Goal: Communication & Community: Answer question/provide support

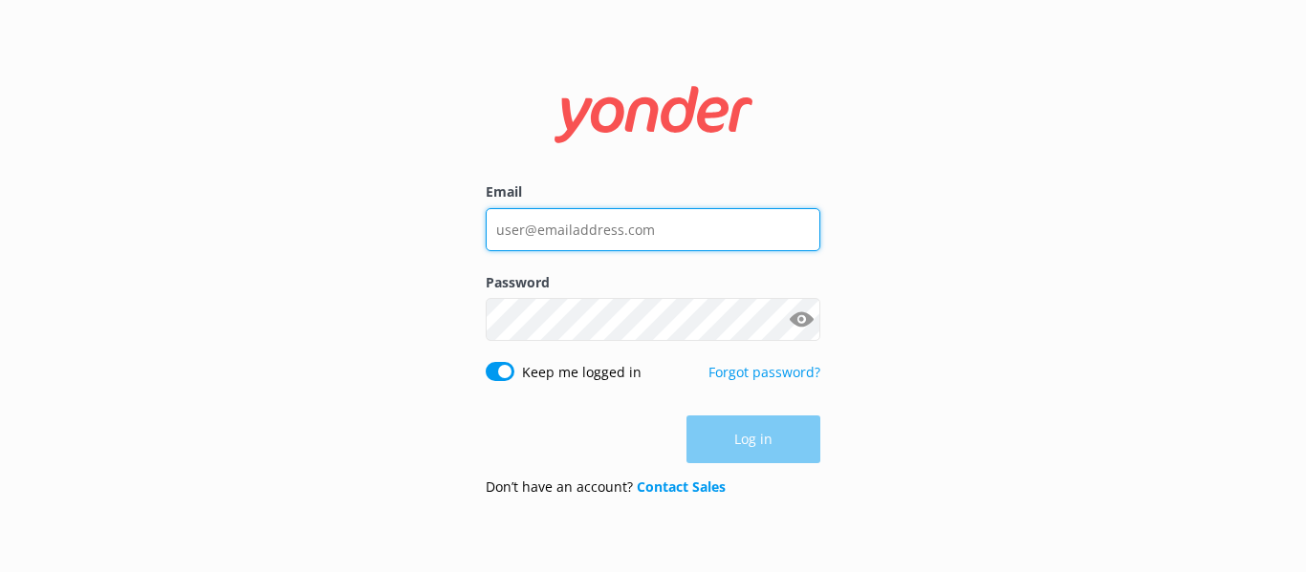
type input "[EMAIL_ADDRESS][DOMAIN_NAME]"
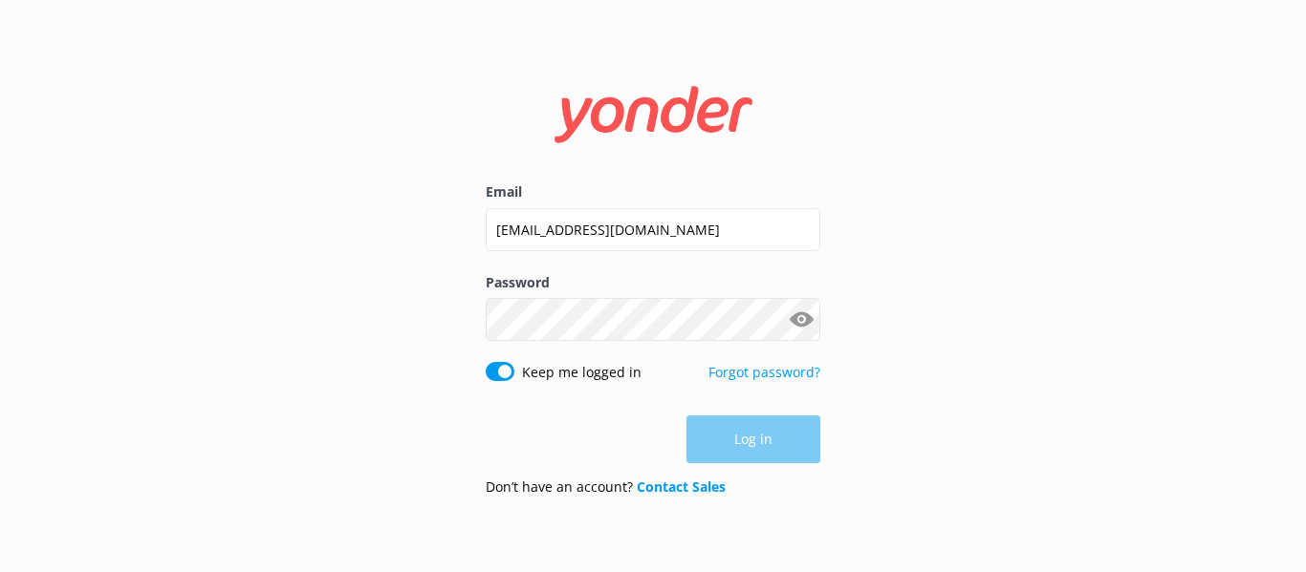
click at [757, 437] on div "Log in" at bounding box center [653, 440] width 335 height 48
drag, startPoint x: 757, startPoint y: 437, endPoint x: 742, endPoint y: 441, distance: 15.8
click at [742, 441] on button "Log in" at bounding box center [753, 441] width 134 height 48
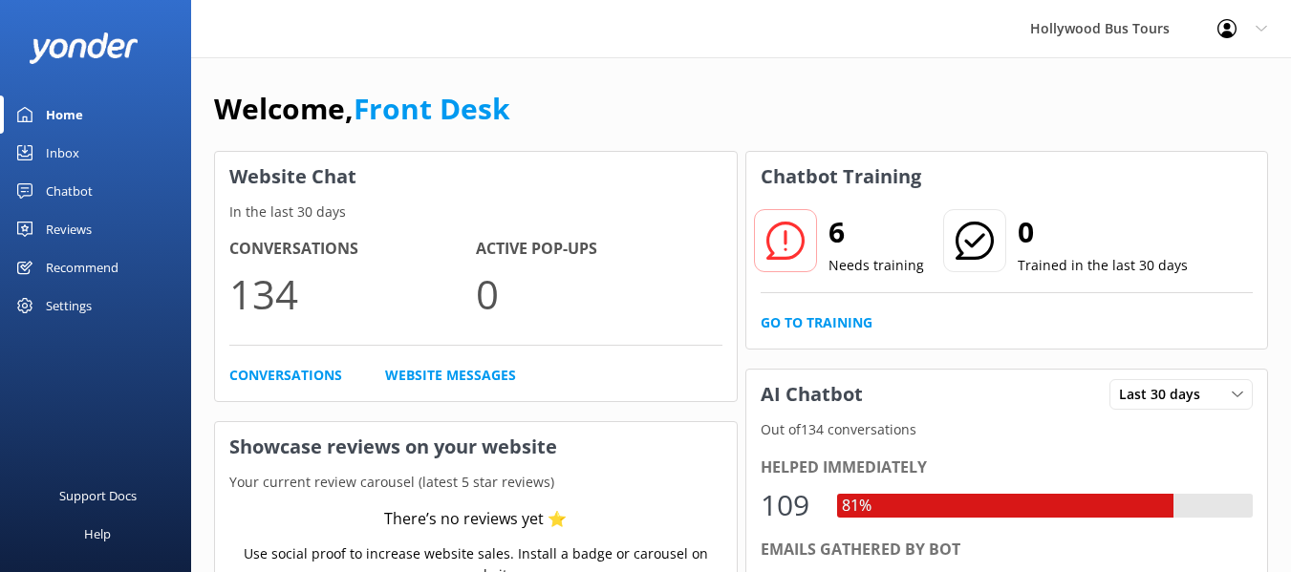
click at [72, 150] on div "Inbox" at bounding box center [62, 153] width 33 height 38
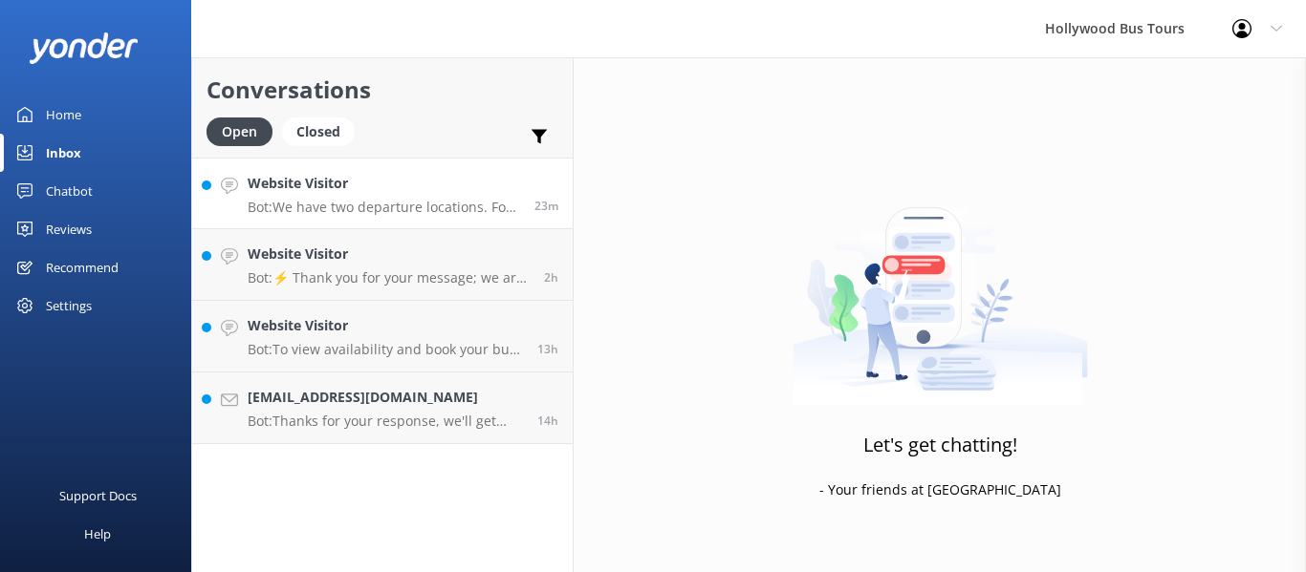
click at [407, 190] on h4 "Website Visitor" at bounding box center [384, 183] width 272 height 21
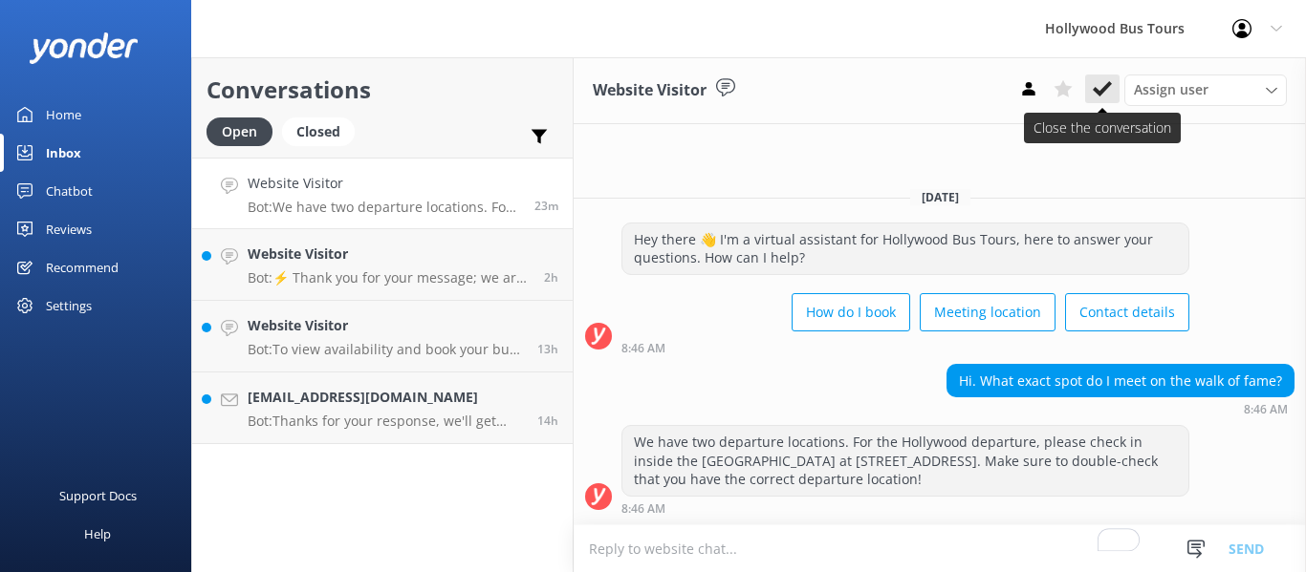
click at [1100, 84] on icon at bounding box center [1101, 88] width 19 height 19
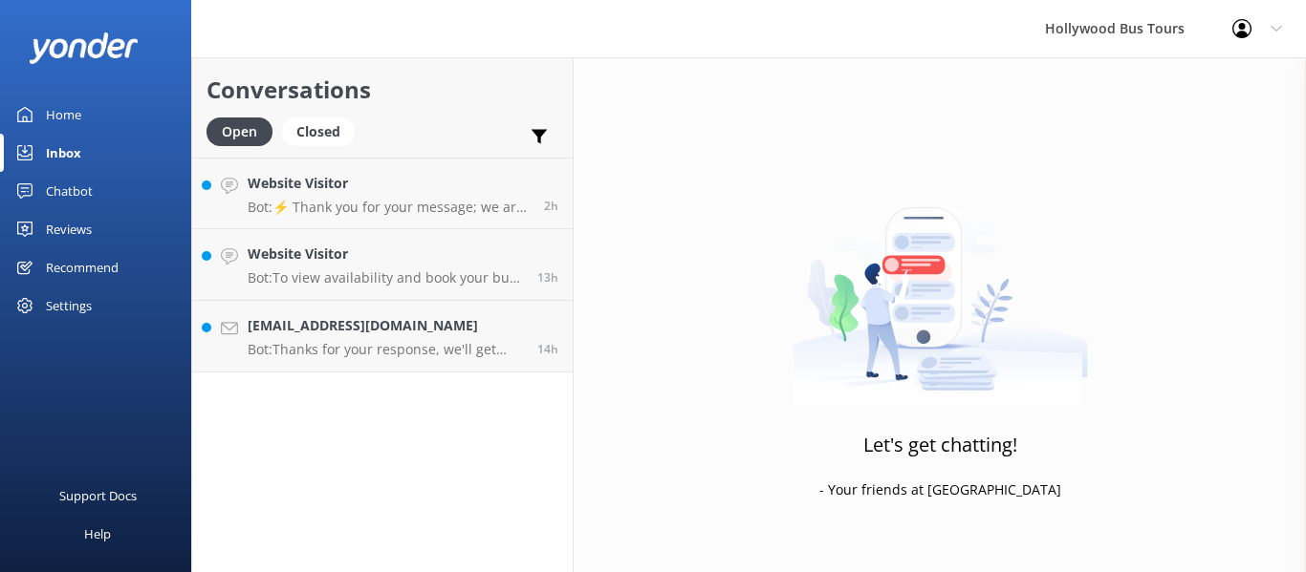
click at [365, 285] on p "Bot: To view availability and book your bus tour online, please visit [URL][DOM…" at bounding box center [385, 278] width 275 height 17
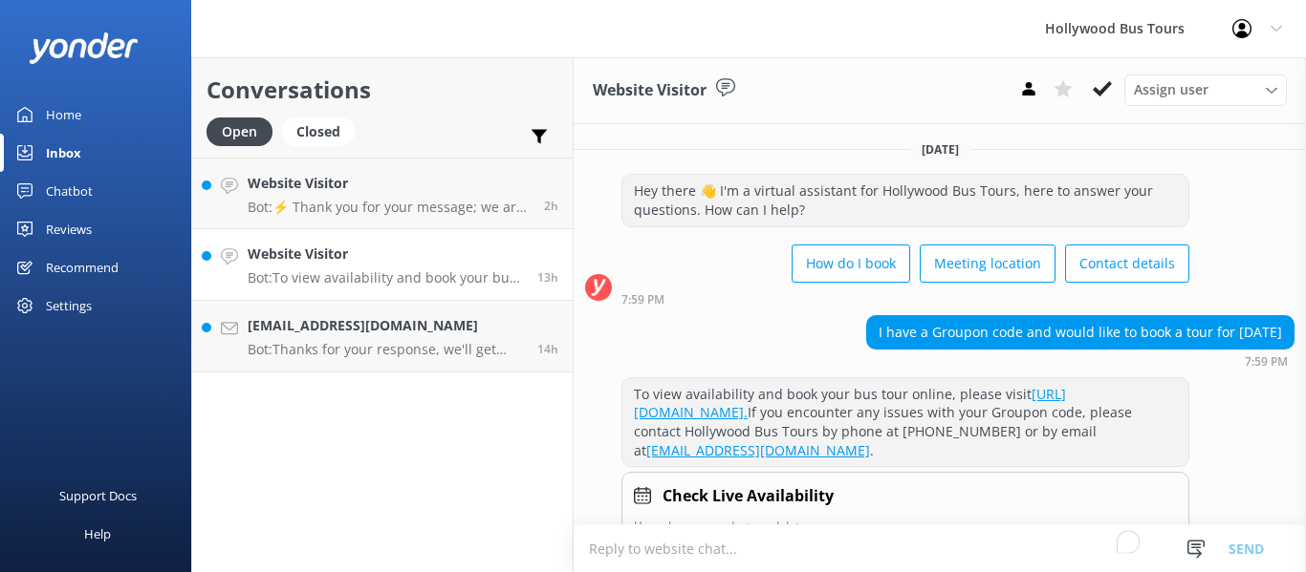
scroll to position [51, 0]
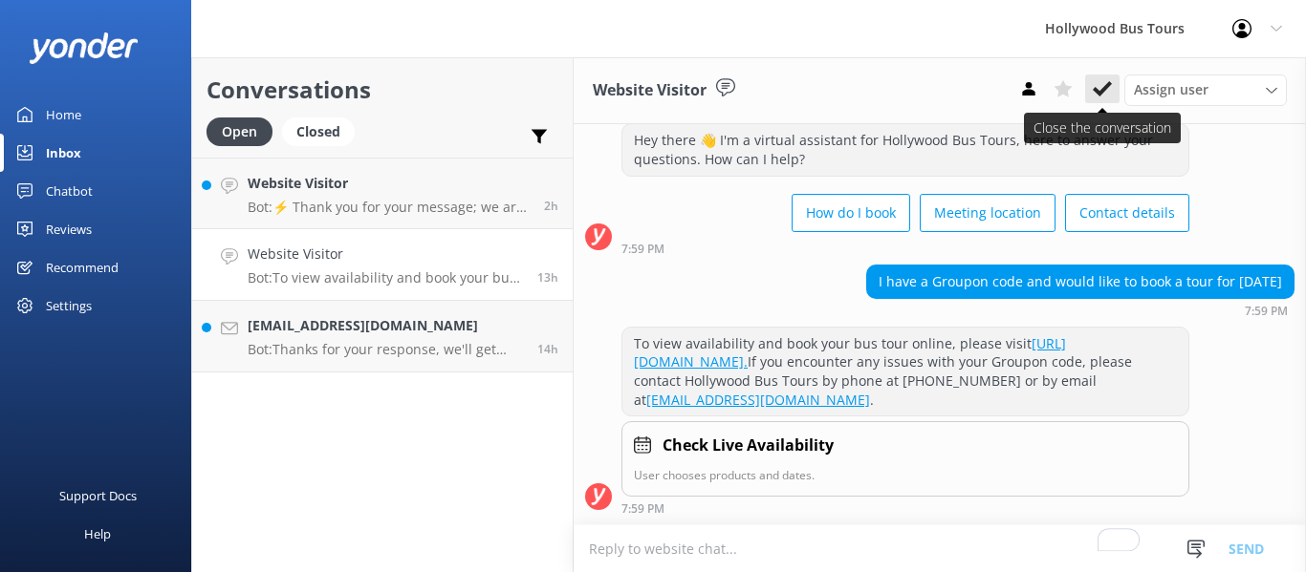
click at [1104, 91] on use at bounding box center [1101, 88] width 19 height 15
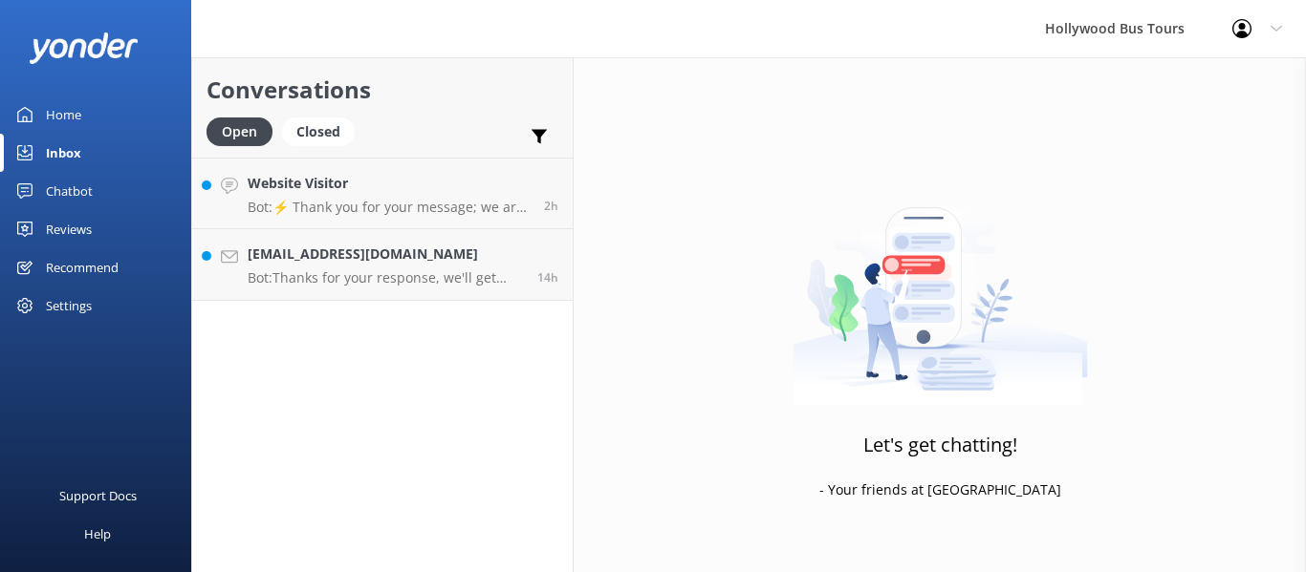
click at [419, 348] on div "Conversations Open Closed Important Assigned to me Unassigned Website Visitor B…" at bounding box center [382, 314] width 382 height 515
click at [409, 220] on link "Website Visitor Bot: ⚡ Thank you for your message; we are connecting you to a t…" at bounding box center [382, 194] width 380 height 72
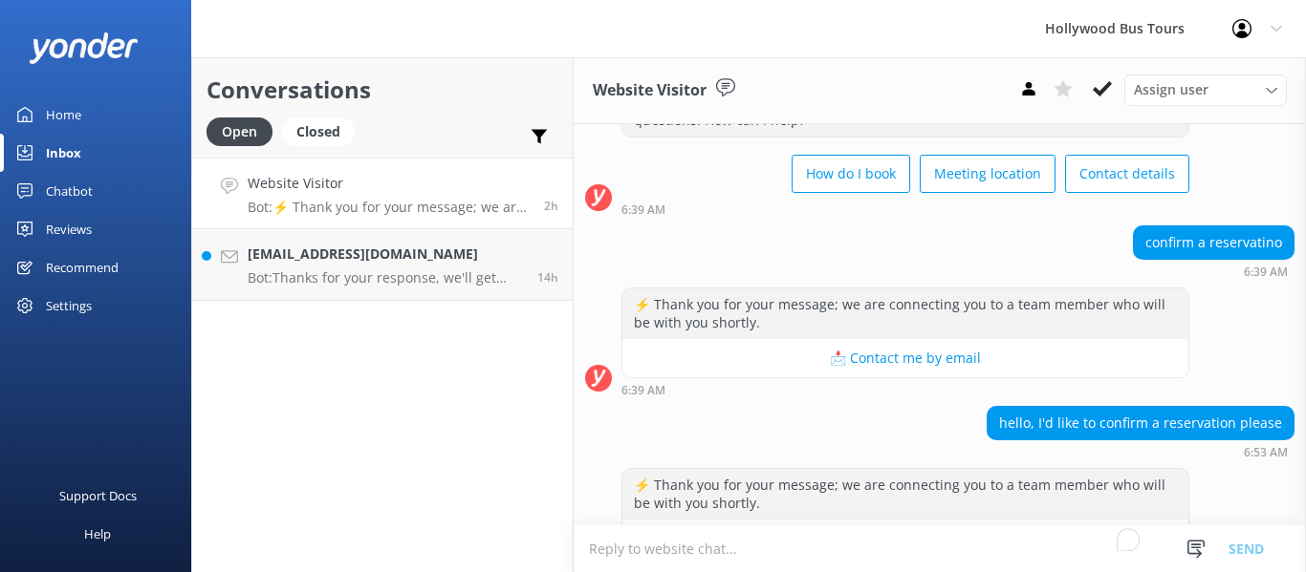
scroll to position [152, 0]
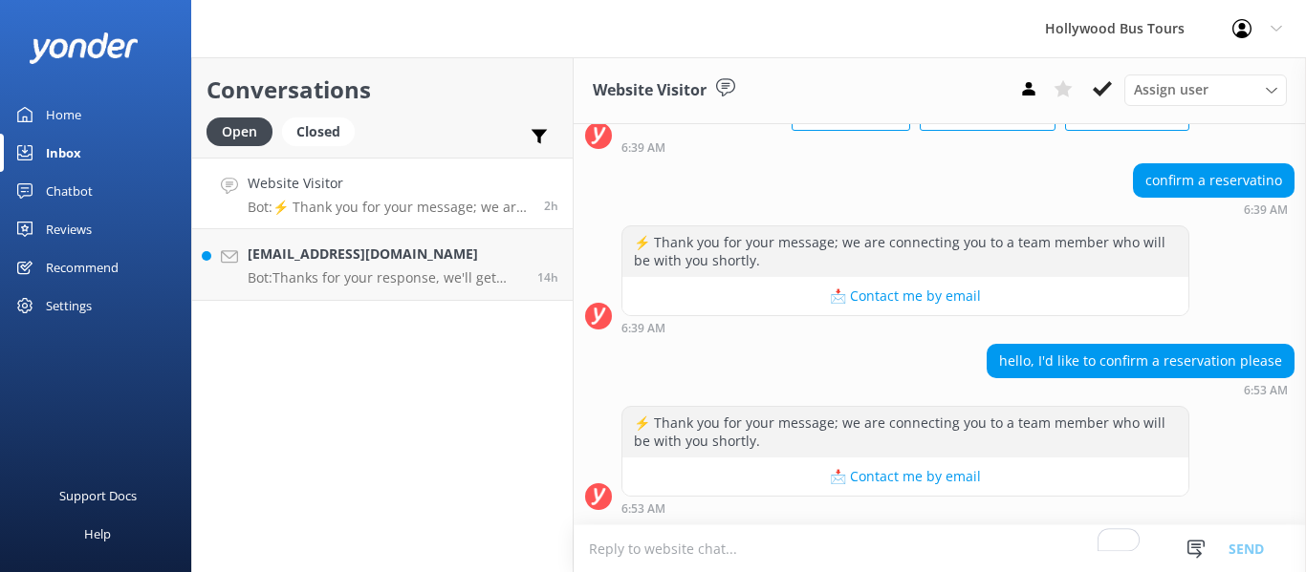
click at [730, 546] on textarea "To enrich screen reader interactions, please activate Accessibility in Grammarl…" at bounding box center [939, 549] width 732 height 47
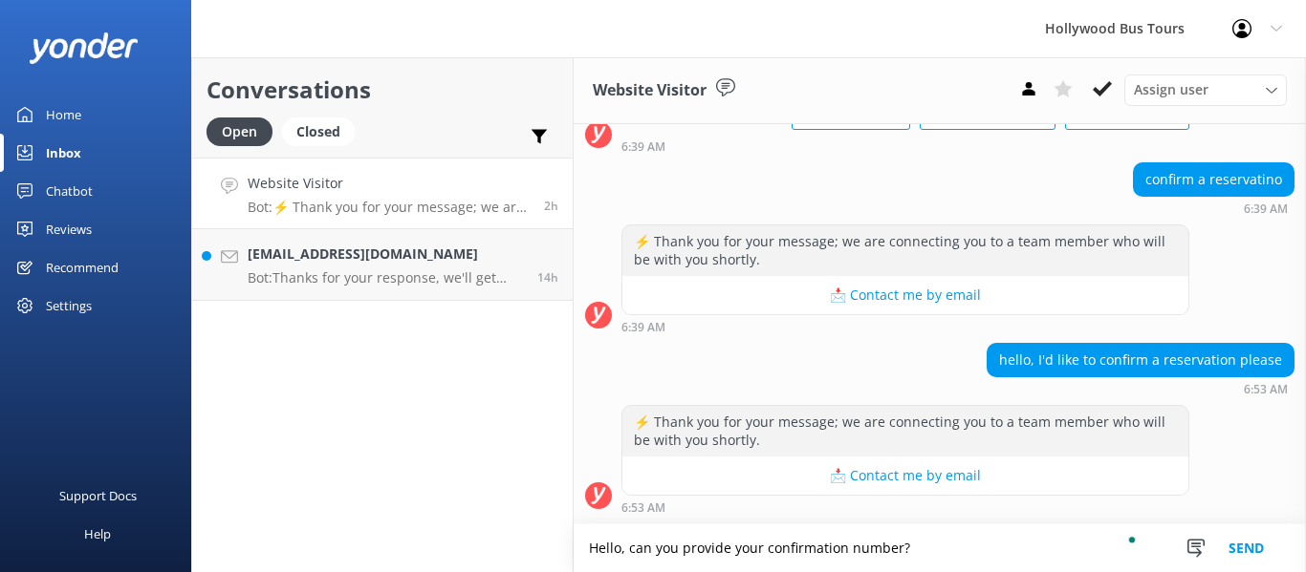
type textarea "Hello, can you provide your confirmation number?"
click at [1247, 551] on button "Send" at bounding box center [1246, 549] width 72 height 48
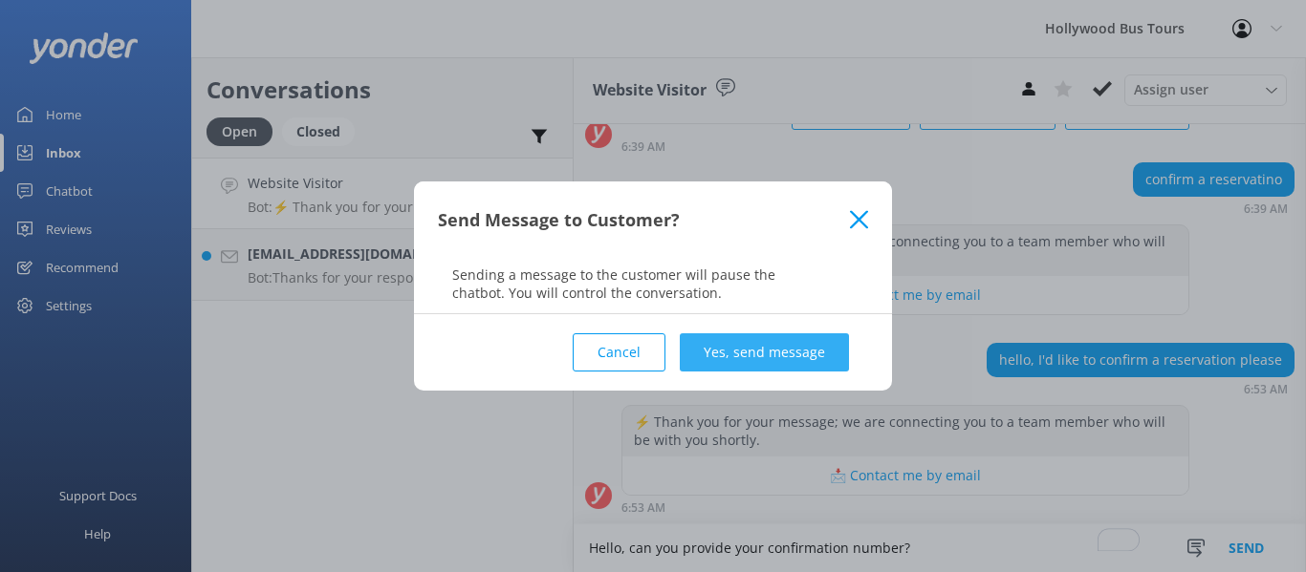
click at [760, 364] on button "Yes, send message" at bounding box center [764, 353] width 169 height 38
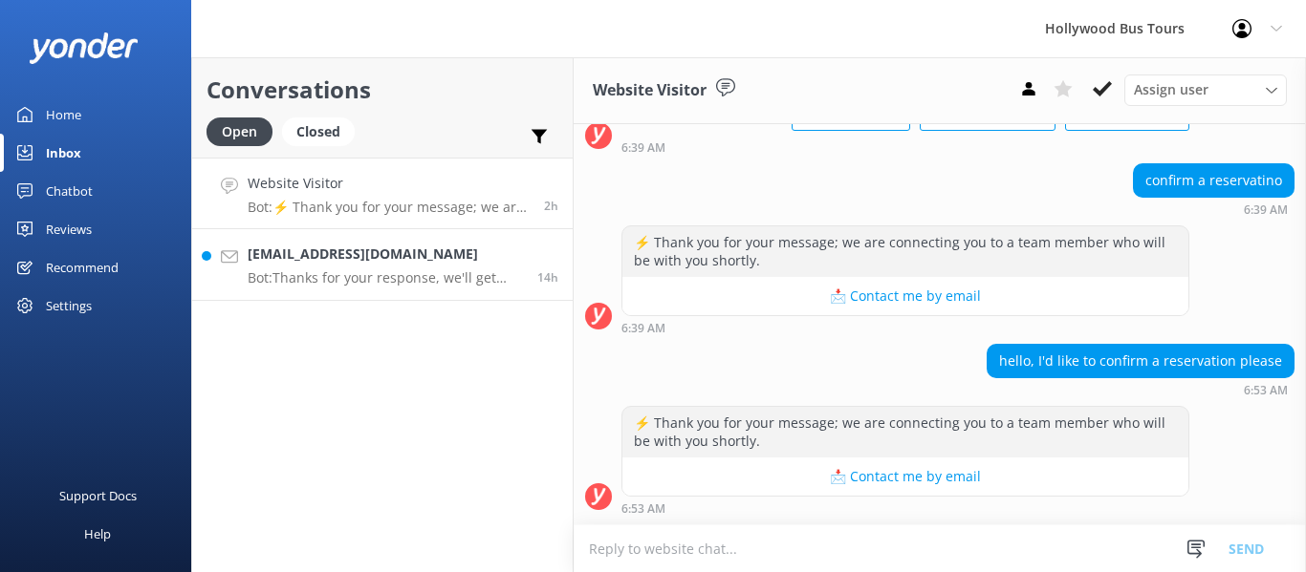
scroll to position [276, 0]
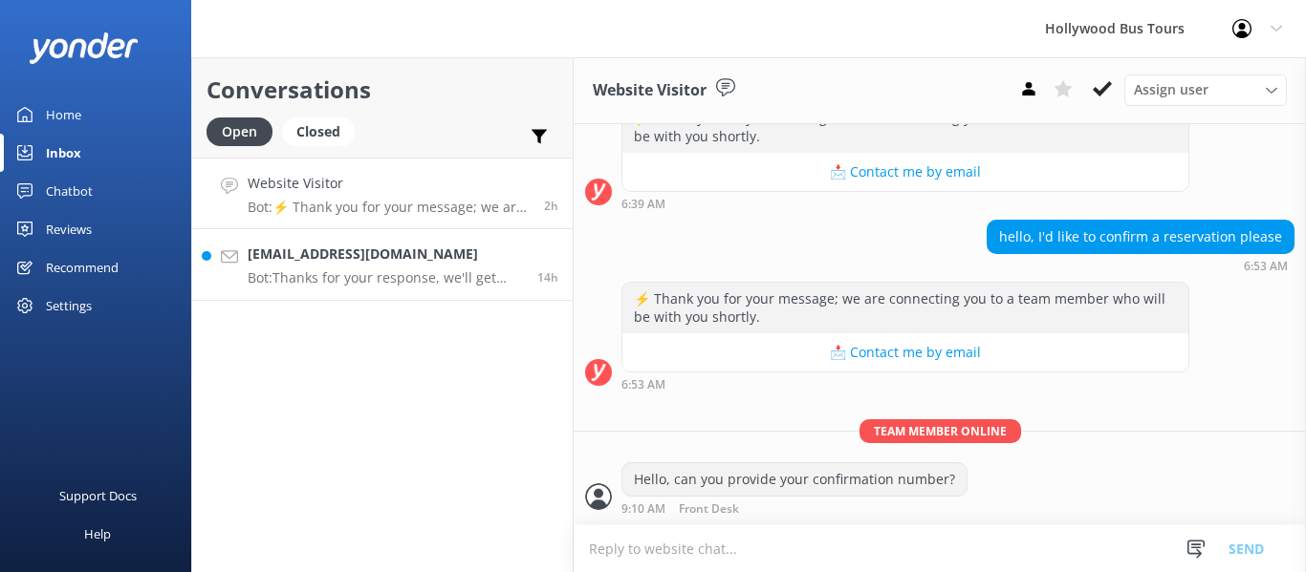
click at [311, 264] on h4 "[EMAIL_ADDRESS][DOMAIN_NAME]" at bounding box center [385, 254] width 275 height 21
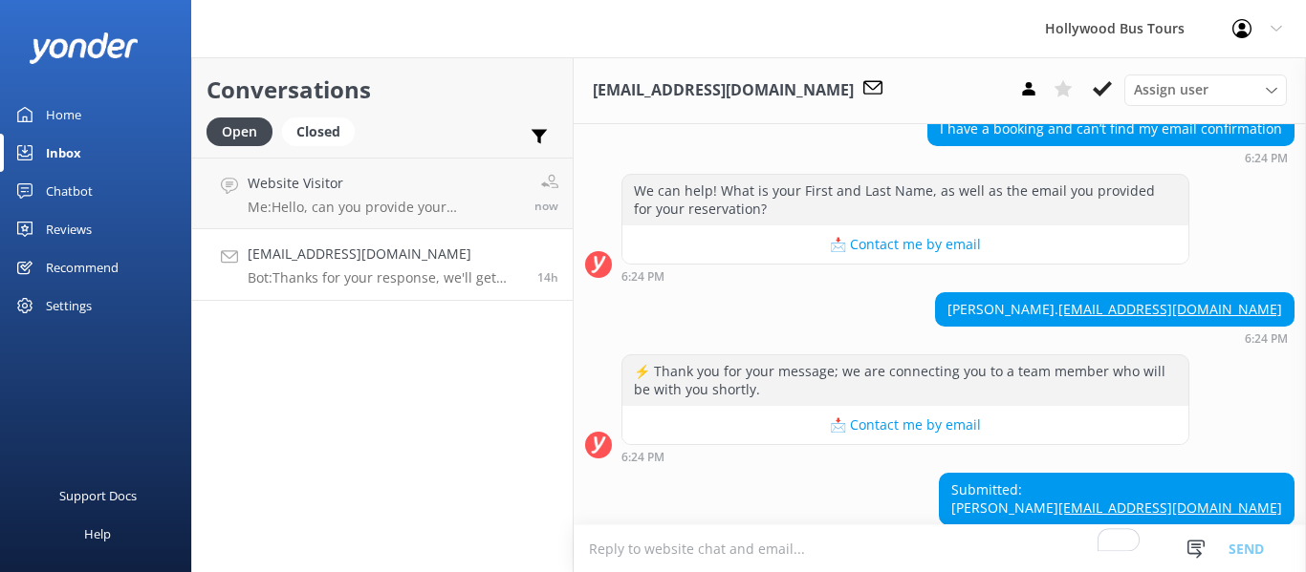
scroll to position [205, 0]
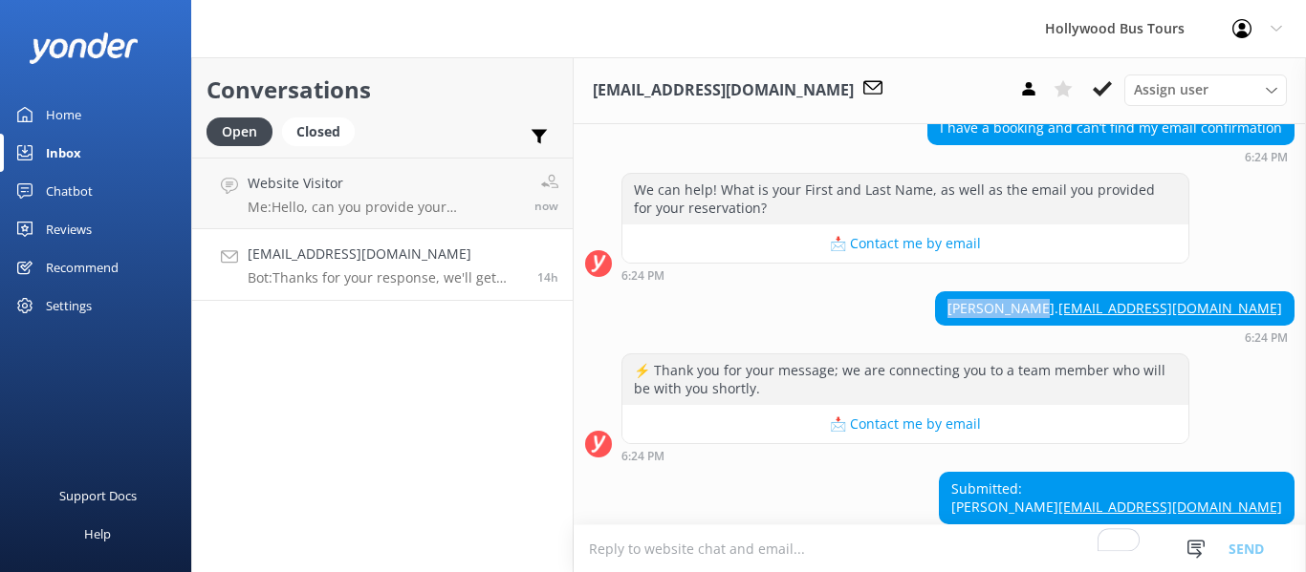
drag, startPoint x: 1122, startPoint y: 308, endPoint x: 1030, endPoint y: 311, distance: 91.8
click at [1030, 311] on div "[PERSON_NAME]. [EMAIL_ADDRESS][DOMAIN_NAME]" at bounding box center [1114, 308] width 357 height 32
copy div "[PERSON_NAME]."
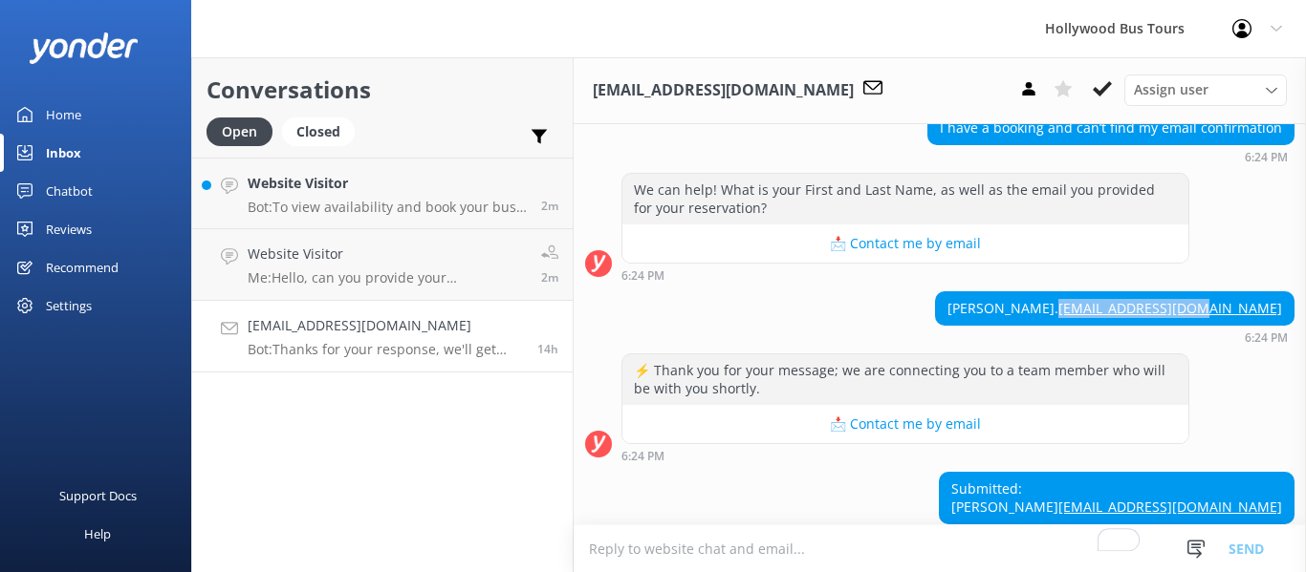
drag, startPoint x: 1270, startPoint y: 304, endPoint x: 1130, endPoint y: 301, distance: 140.5
click at [1130, 301] on div "[PERSON_NAME]. [EMAIL_ADDRESS][DOMAIN_NAME]" at bounding box center [1114, 308] width 357 height 32
copy link "[EMAIL_ADDRESS][DOMAIN_NAME]"
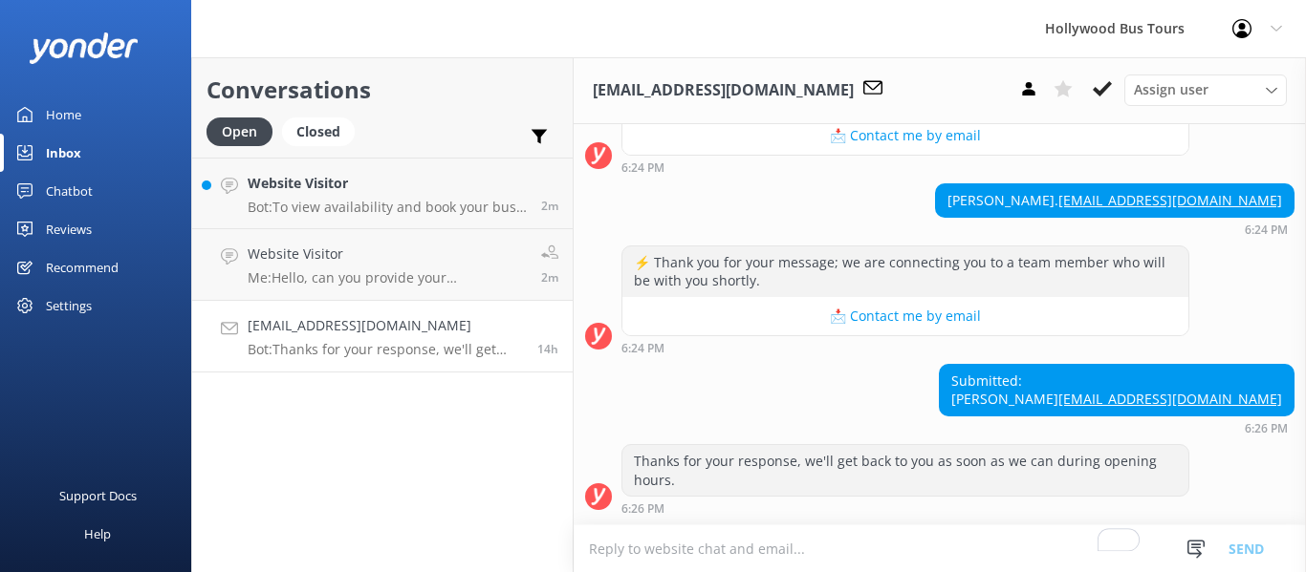
click at [648, 547] on textarea "To enrich screen reader interactions, please activate Accessibility in Grammarl…" at bounding box center [939, 549] width 732 height 47
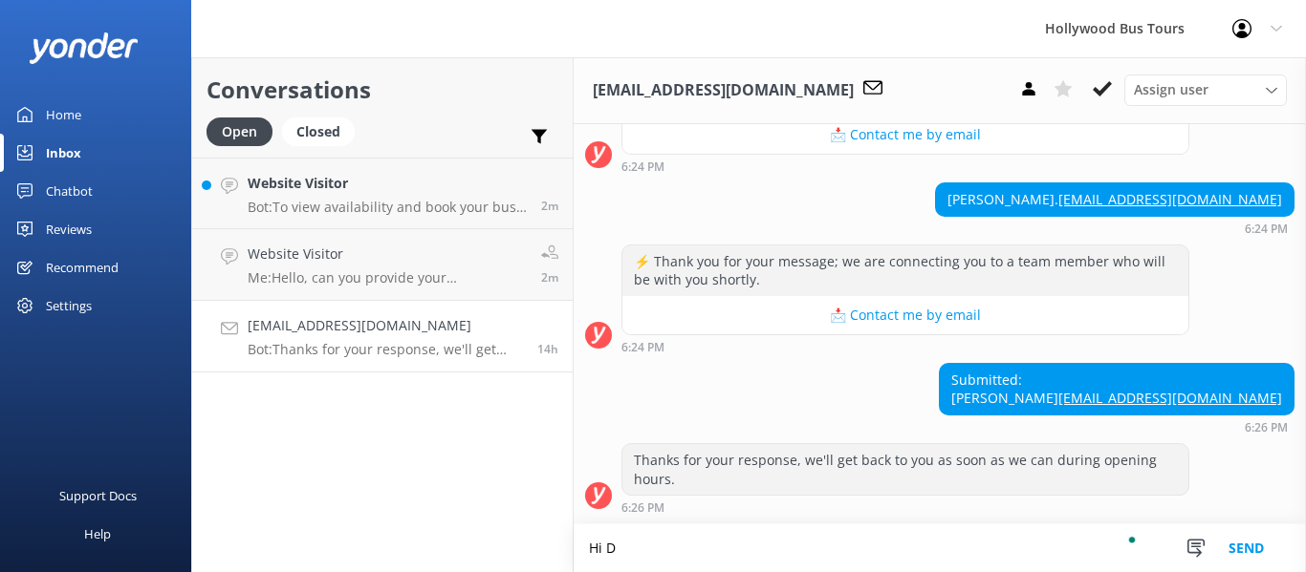
scroll to position [333, 0]
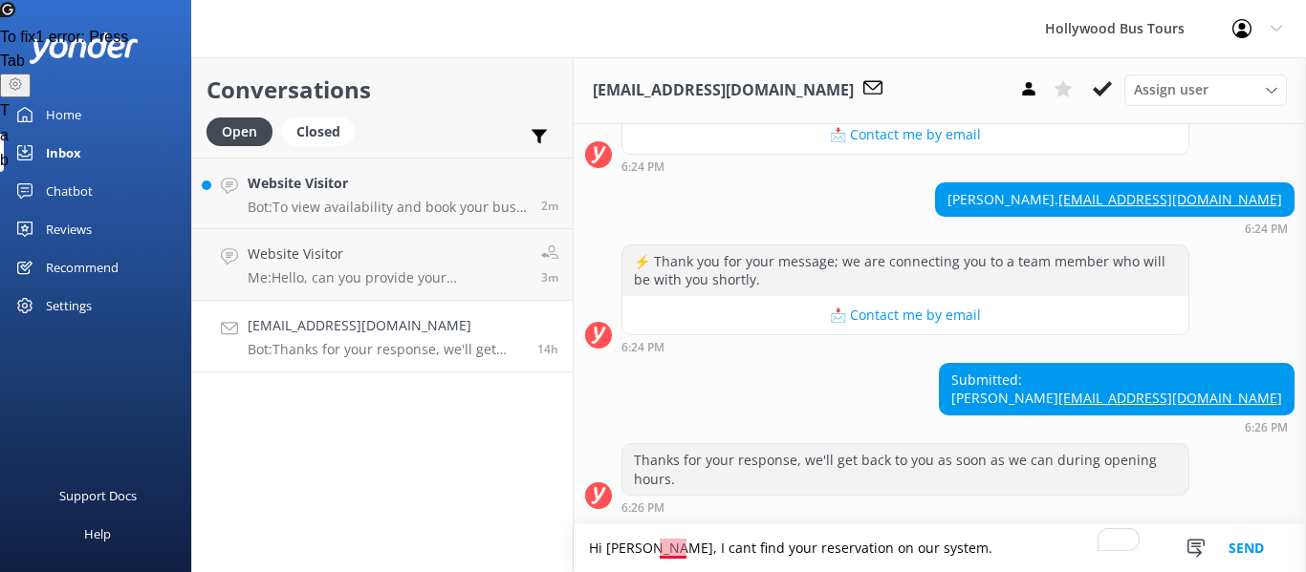
click at [676, 542] on textarea "Hi [PERSON_NAME], I cant find your reservation on our system." at bounding box center [939, 549] width 732 height 48
click at [676, 487] on span "can't" at bounding box center [676, 489] width 35 height 16
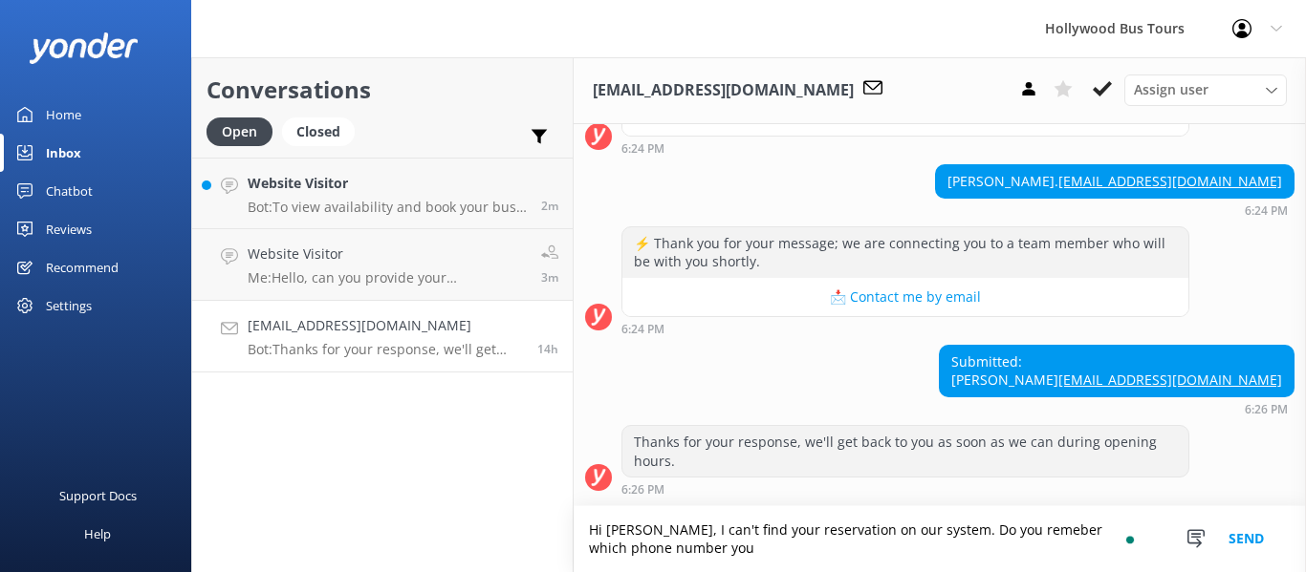
scroll to position [351, 0]
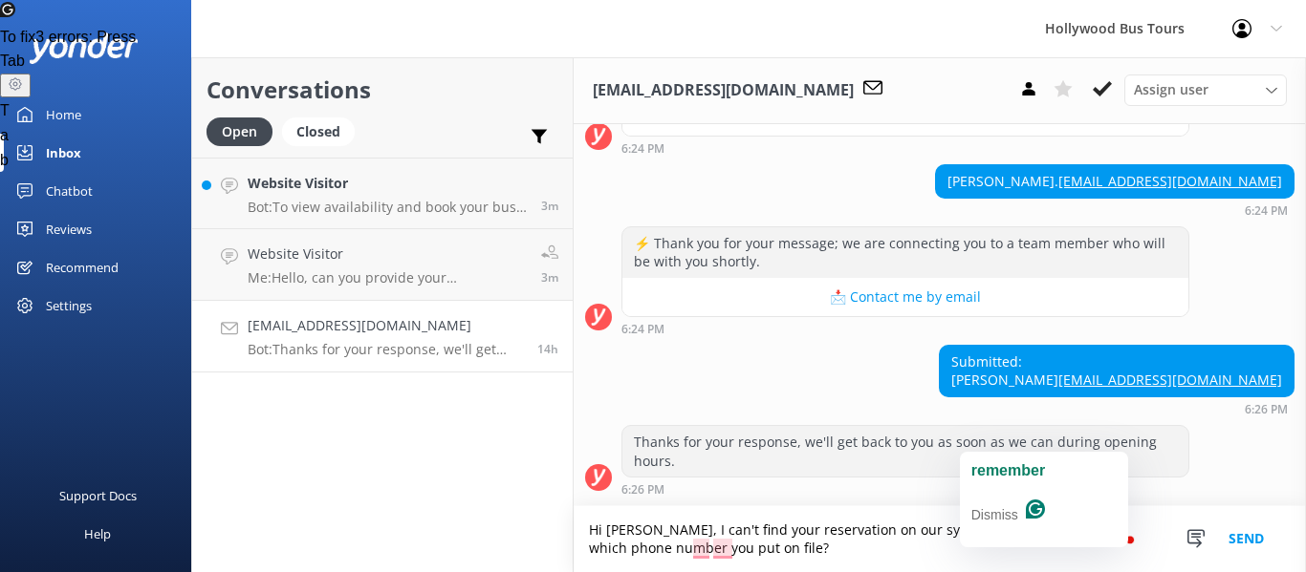
click at [1001, 527] on textarea "Hi [PERSON_NAME], I can't find your reservation on our system. Do you remeber w…" at bounding box center [939, 540] width 732 height 66
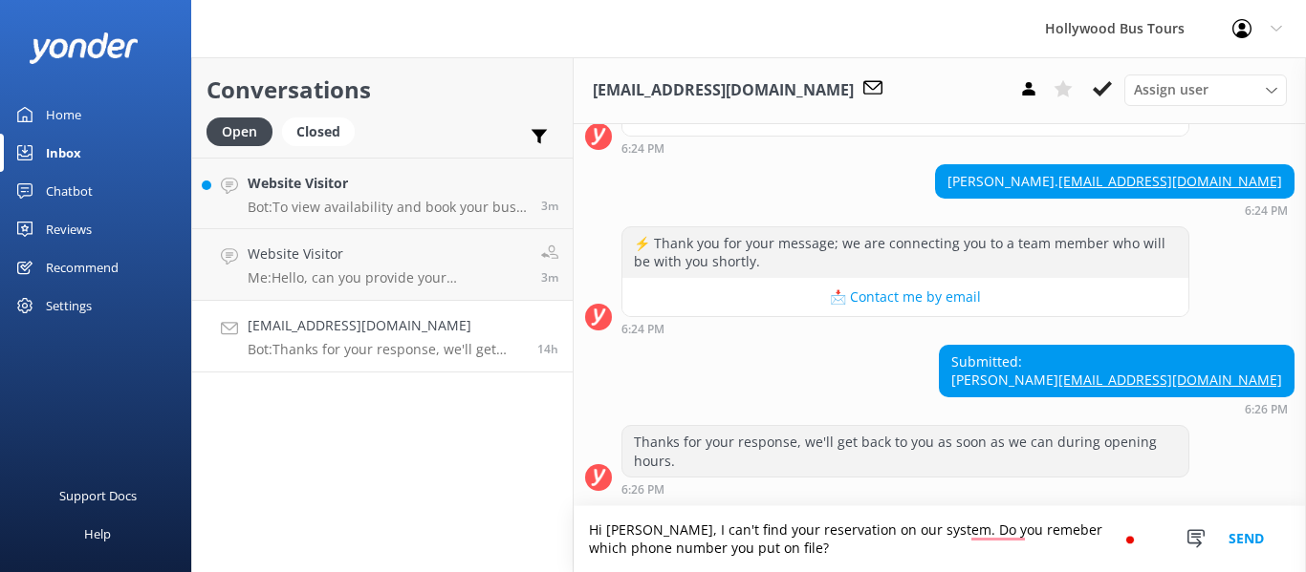
click at [988, 523] on textarea "Hi [PERSON_NAME], I can't find your reservation on our system. Do you remeber w…" at bounding box center [939, 540] width 732 height 66
click at [904, 550] on textarea "Hi [PERSON_NAME], I can't find your reservation on our system. Do you remember …" at bounding box center [939, 540] width 732 height 66
click at [1078, 530] on textarea "Hi [PERSON_NAME], I can't find your reservation on our system. Do you remember …" at bounding box center [939, 540] width 732 height 66
click at [1075, 530] on textarea "Hi [PERSON_NAME], I can't find your reservation on our system. Do you remember …" at bounding box center [939, 540] width 732 height 66
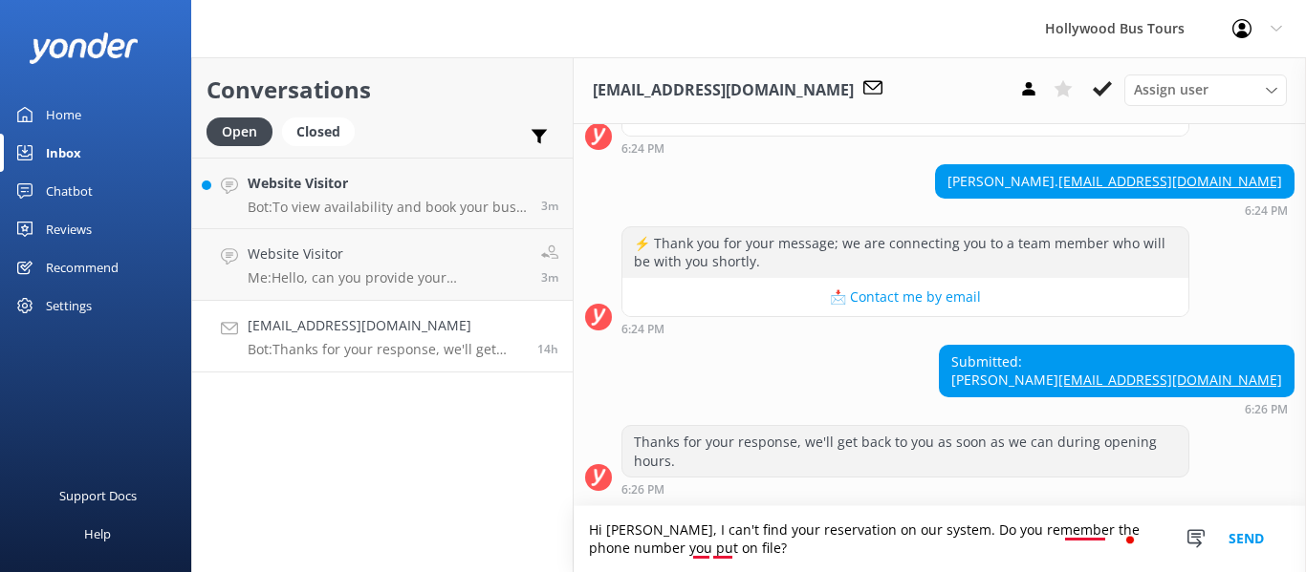
click at [1076, 535] on textarea "Hi [PERSON_NAME], I can't find your reservation on our system. Do you remember …" at bounding box center [939, 540] width 732 height 66
click at [746, 554] on textarea "Hi [PERSON_NAME], I can't find your reservation on our system. Do you remember …" at bounding box center [939, 540] width 732 height 66
click at [787, 549] on textarea "Hi [PERSON_NAME], I can't find your reservation on our system. Do you remember …" at bounding box center [939, 540] width 732 height 66
click at [724, 552] on textarea "Hi [PERSON_NAME], I can't find your reservation on our system. Do you remember …" at bounding box center [939, 540] width 732 height 66
type textarea "Hi [PERSON_NAME], I can't find your reservation on our system. Do you remember …"
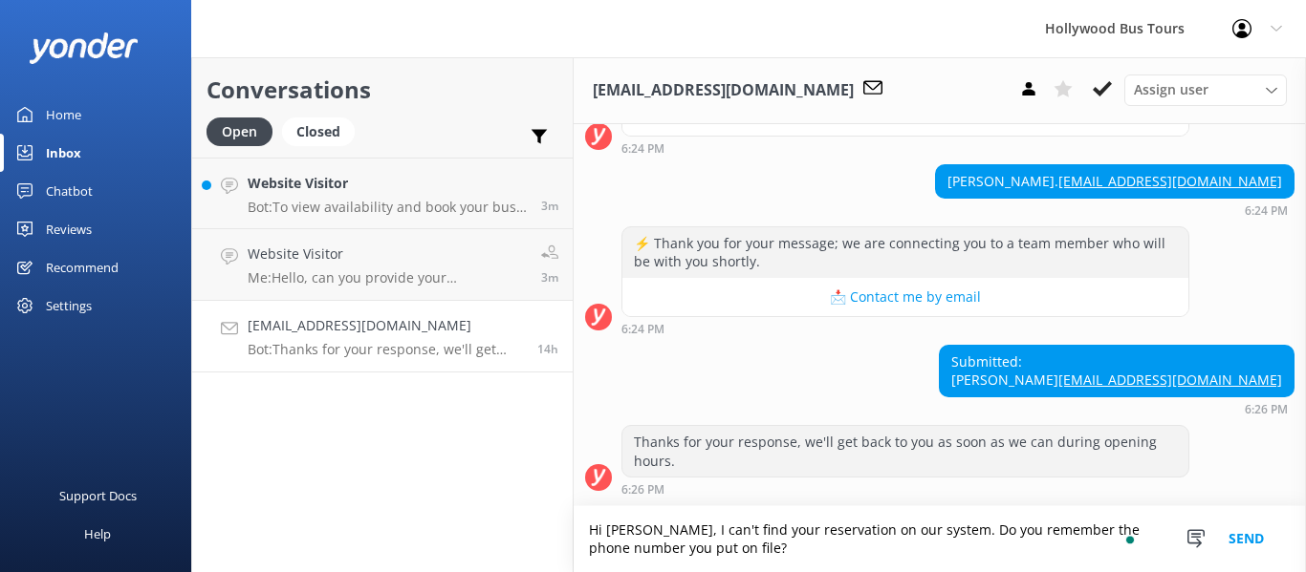
click at [1236, 539] on button "Send" at bounding box center [1246, 540] width 72 height 66
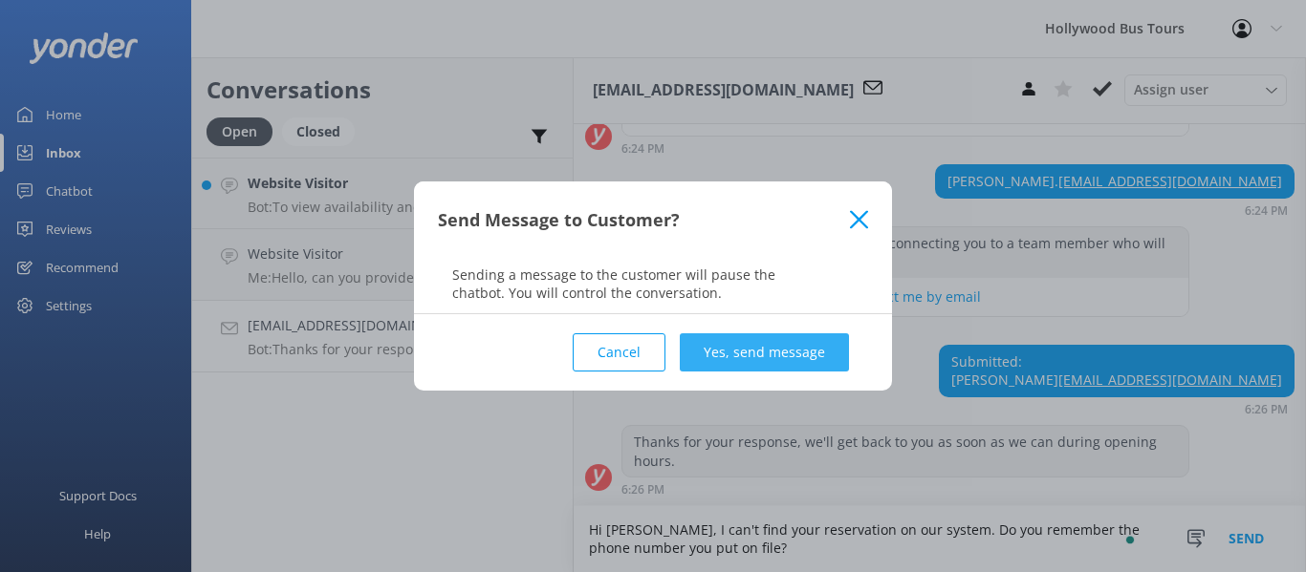
click at [781, 349] on button "Yes, send message" at bounding box center [764, 353] width 169 height 38
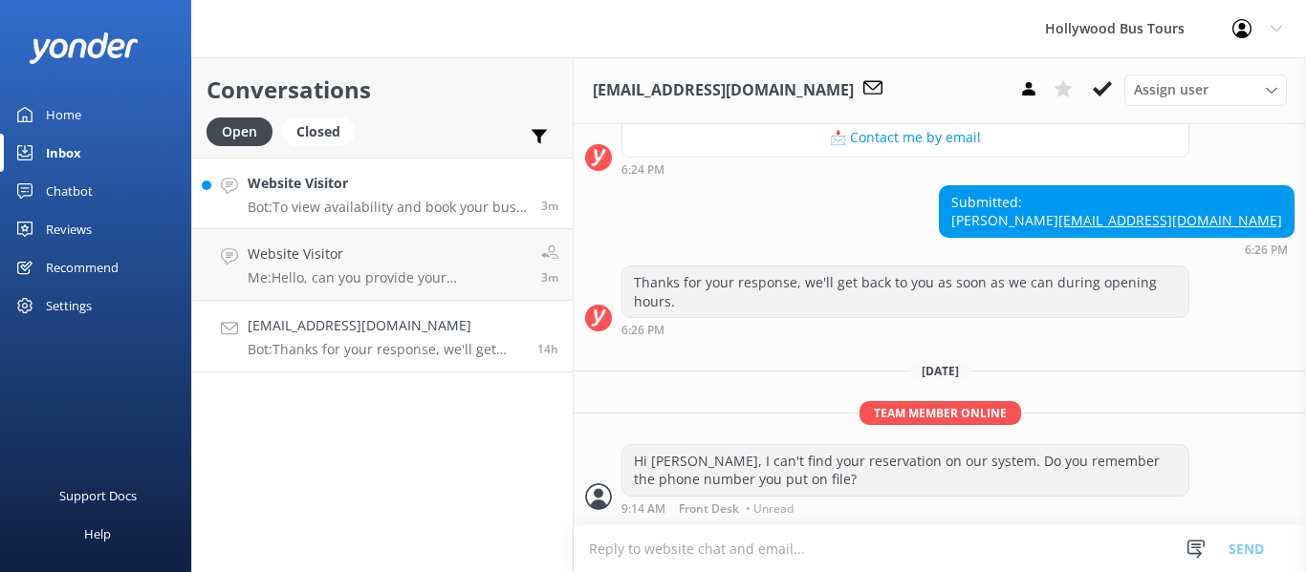
scroll to position [509, 0]
click at [373, 183] on h4 "Website Visitor" at bounding box center [387, 183] width 279 height 21
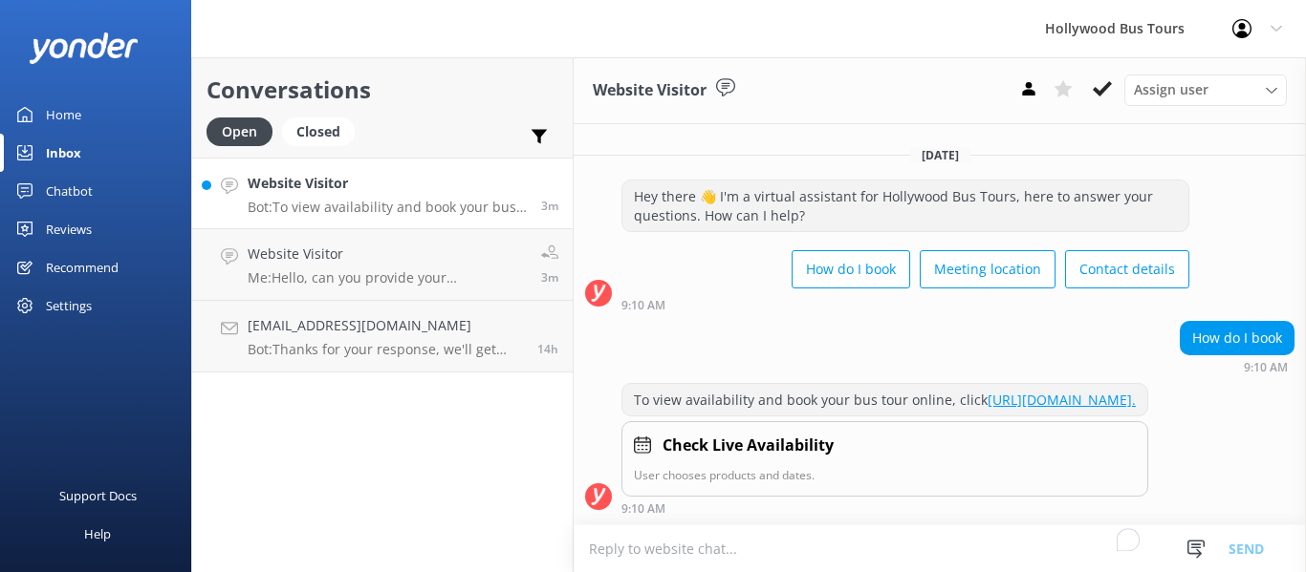
scroll to position [13, 0]
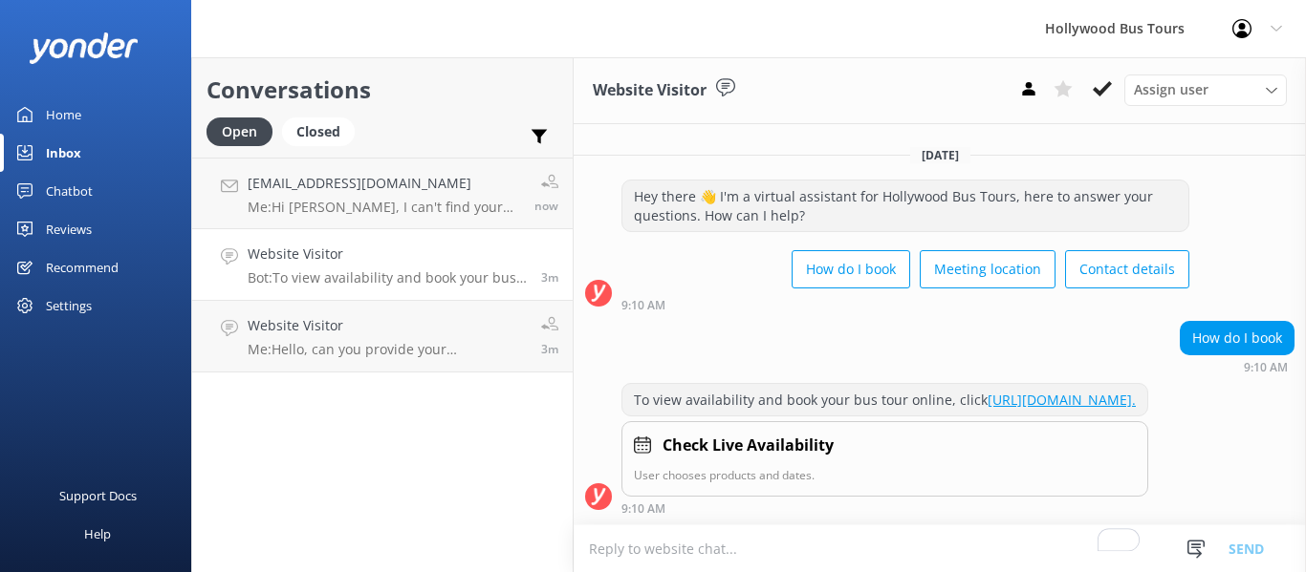
click at [637, 559] on textarea "To enrich screen reader interactions, please activate Accessibility in Grammarl…" at bounding box center [939, 549] width 732 height 47
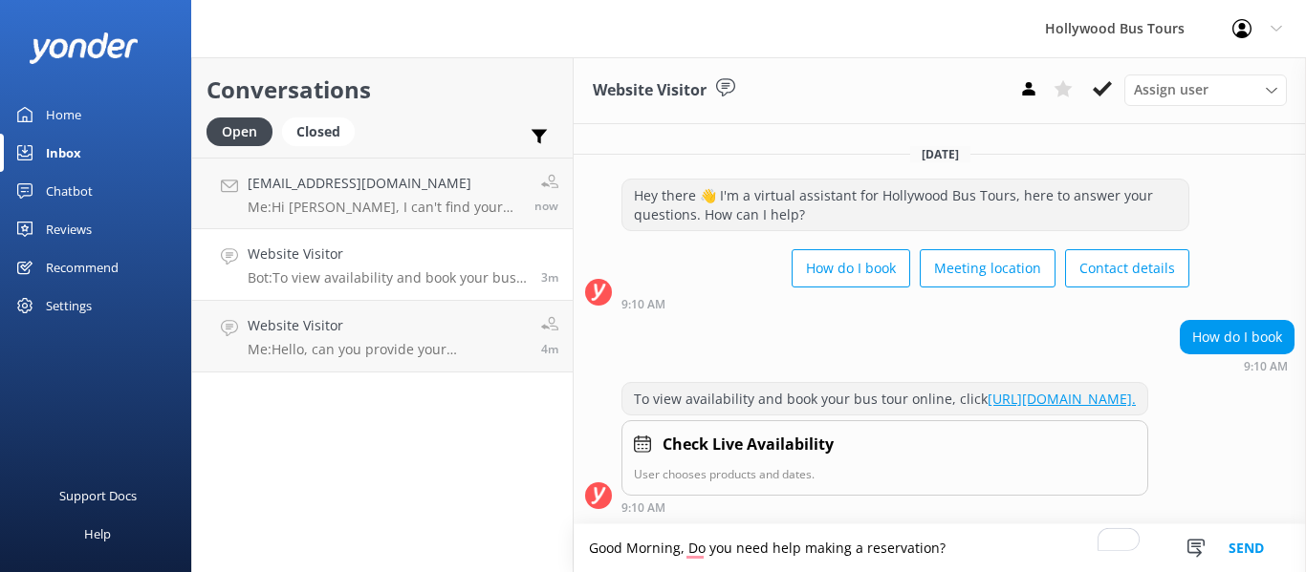
type textarea "Good Morning, Do you need help making a reservation?"
click at [1243, 550] on button "Send" at bounding box center [1246, 549] width 72 height 48
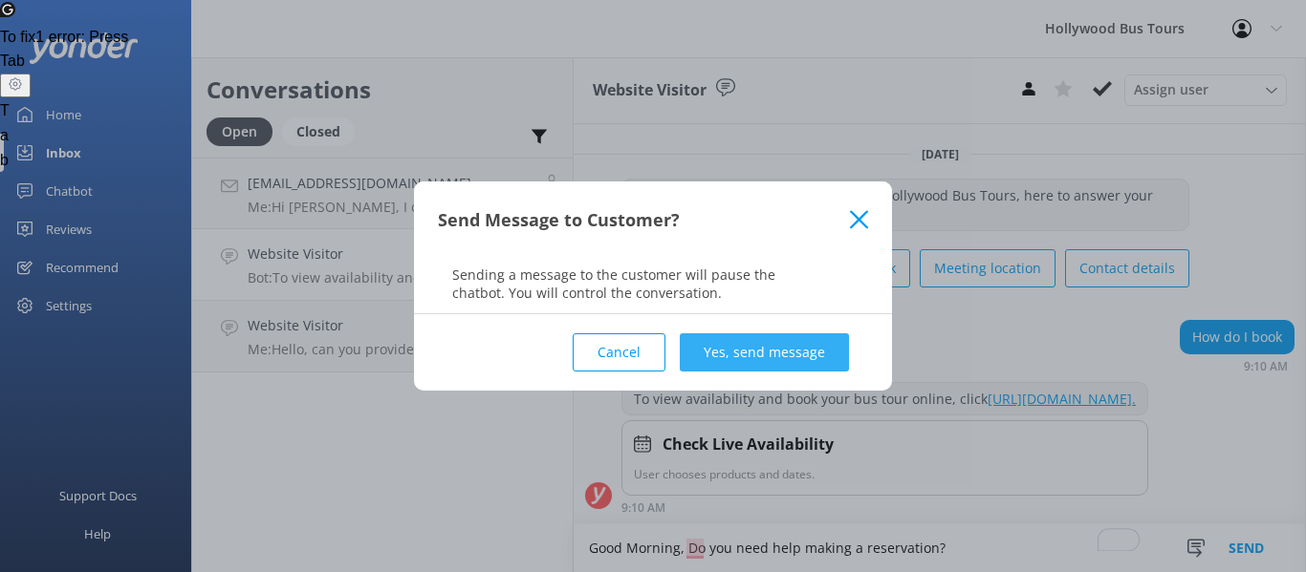
click at [786, 358] on button "Yes, send message" at bounding box center [764, 353] width 169 height 38
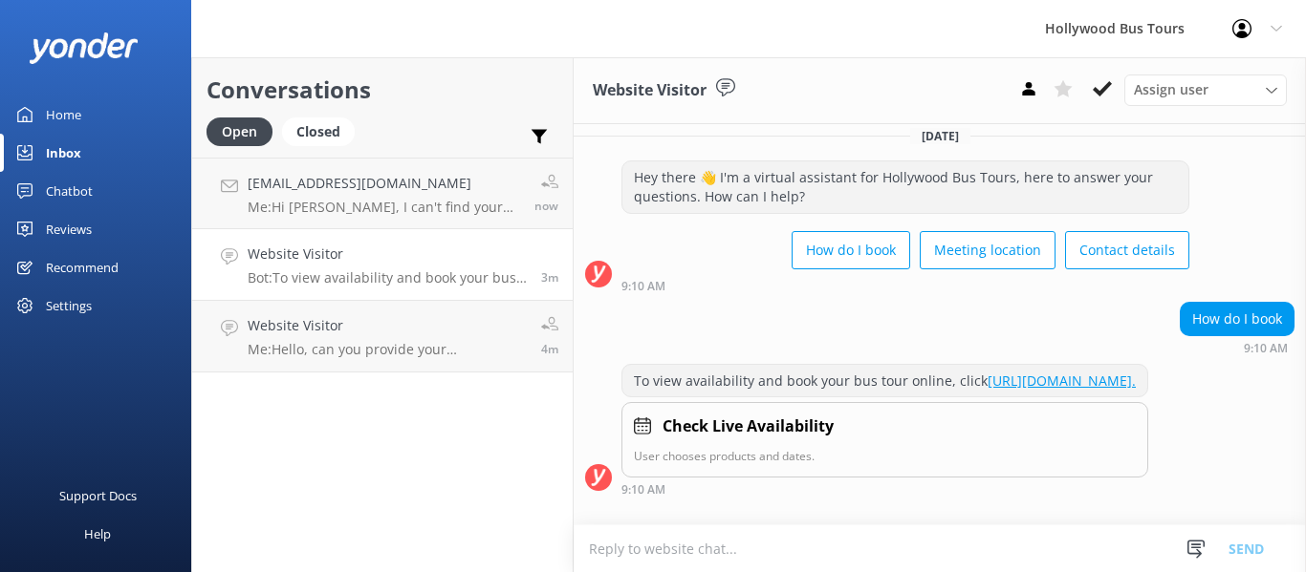
scroll to position [138, 0]
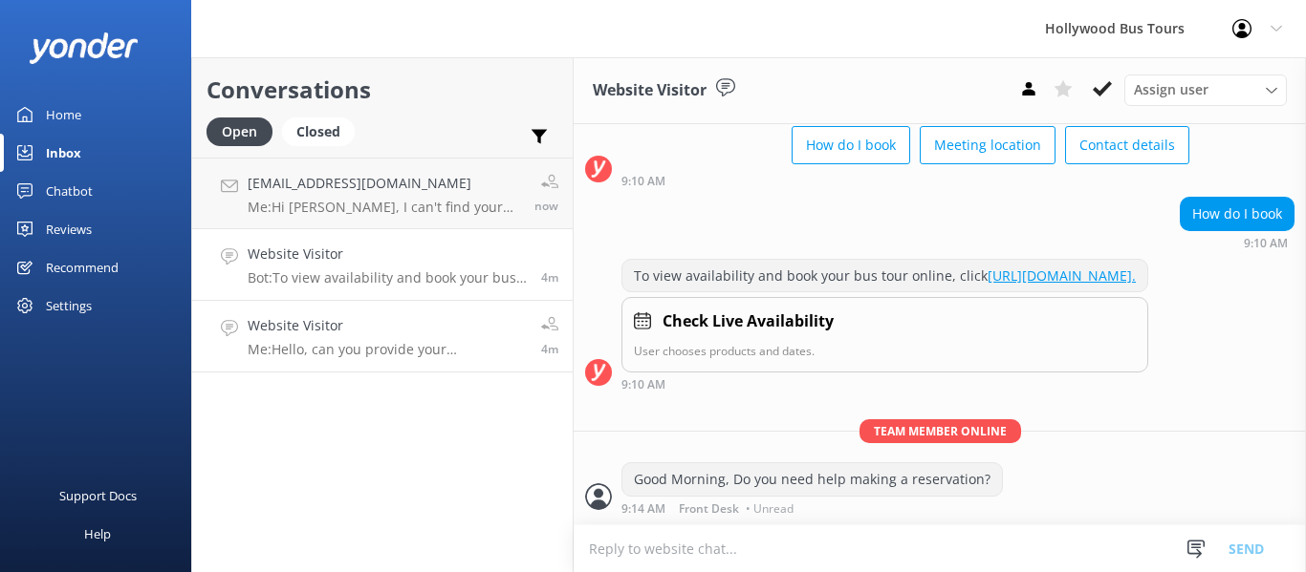
click at [377, 351] on p "Me: Hello, can you provide your confirmation number?" at bounding box center [387, 349] width 279 height 17
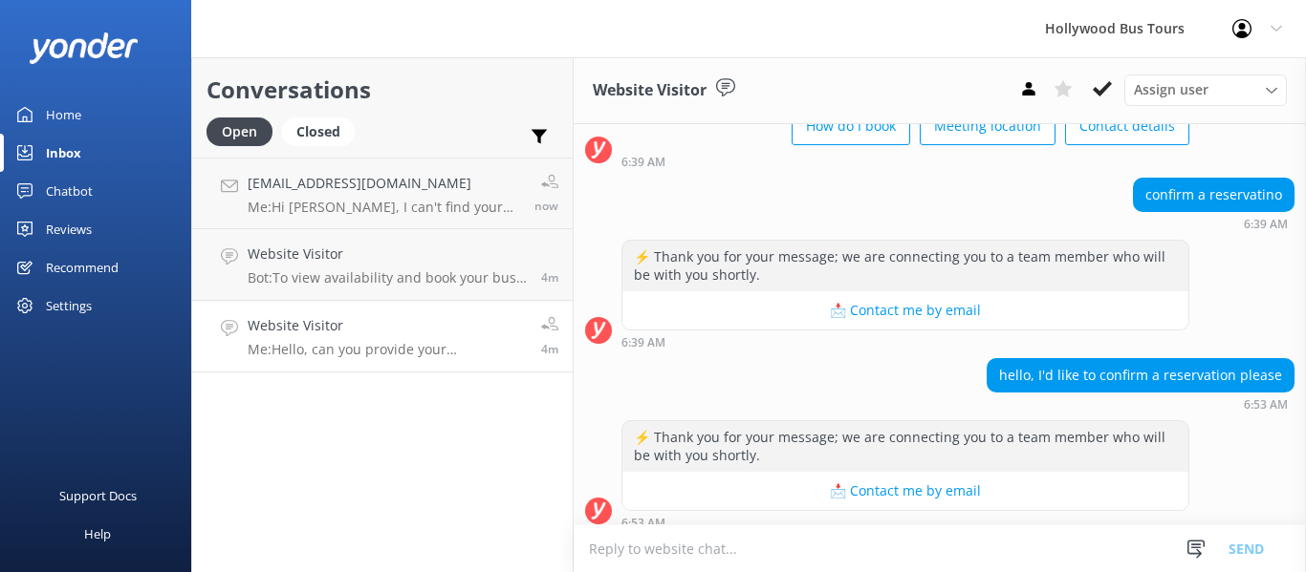
scroll to position [276, 0]
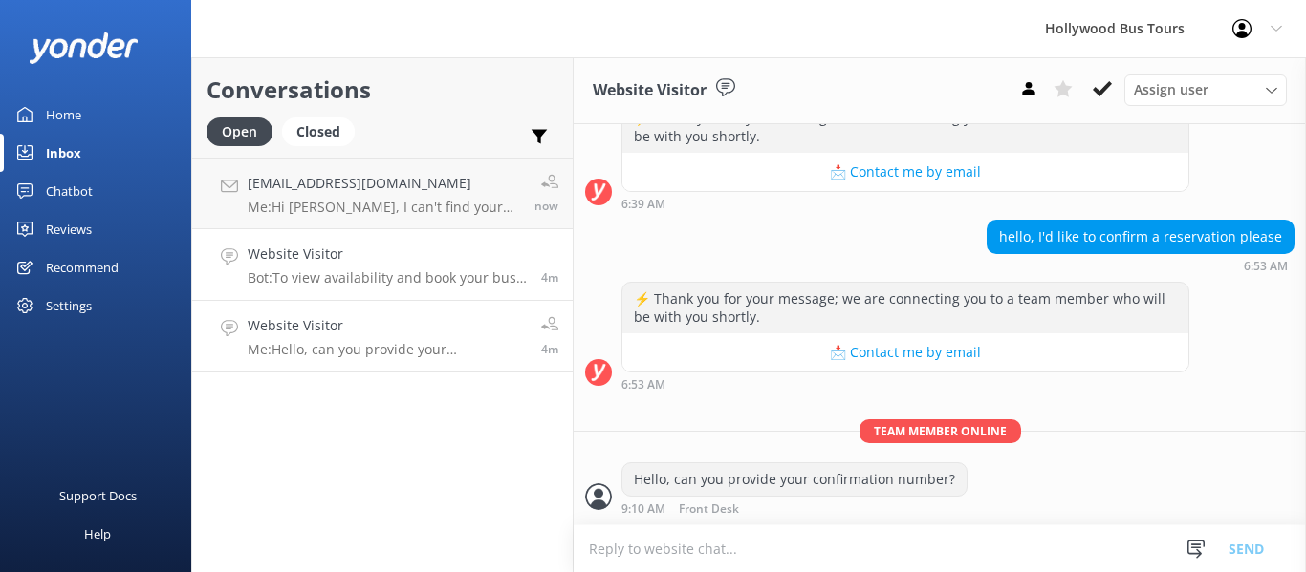
click at [347, 273] on p "Bot: To view availability and book your bus tour online, click [URL][DOMAIN_NAM…" at bounding box center [387, 278] width 279 height 17
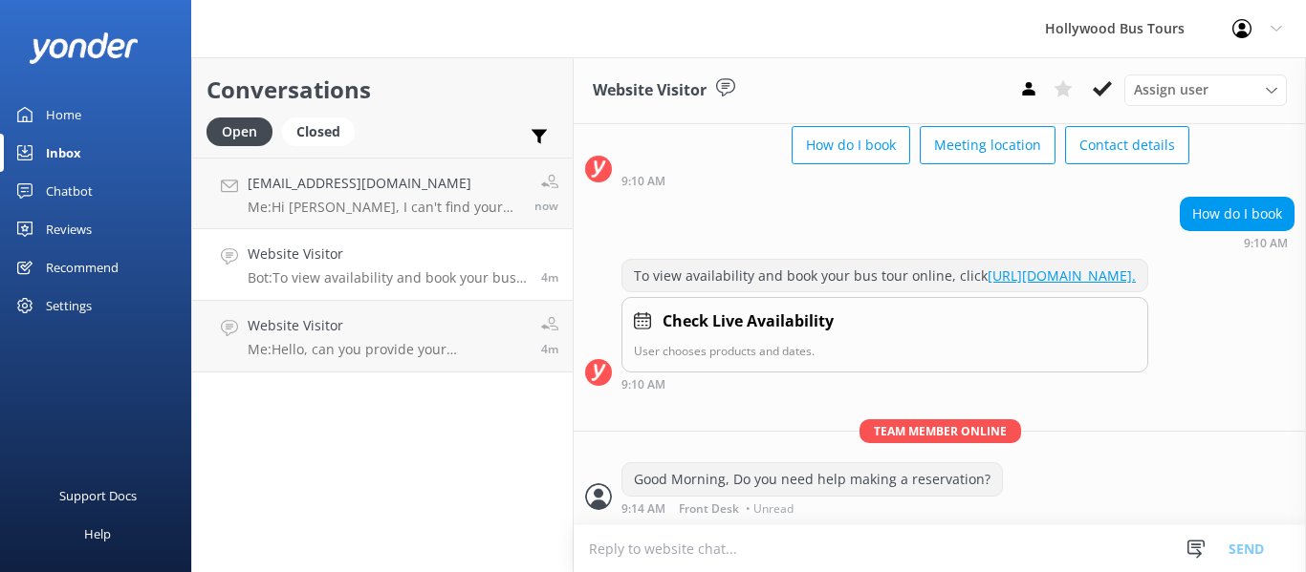
scroll to position [138, 0]
click at [1100, 90] on icon at bounding box center [1101, 88] width 19 height 19
